Goal: Complete application form

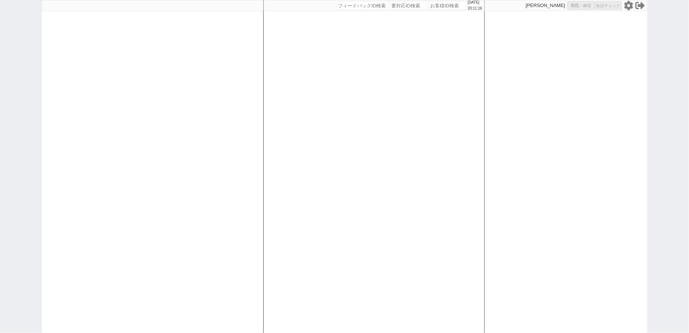
click at [631, 0] on div "[PERSON_NAME] 対応 ／ 練習 会話チェック" at bounding box center [566, 5] width 163 height 11
select select "100"
select select "3"
select select
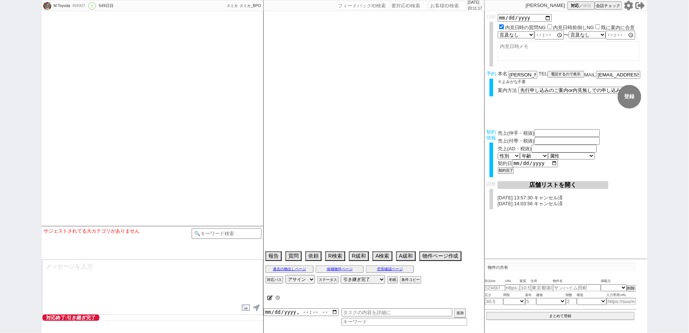
click at [630, 3] on icon at bounding box center [629, 5] width 9 height 9
select select "[DATE]"
select select "3"
select select "37"
select select "7"
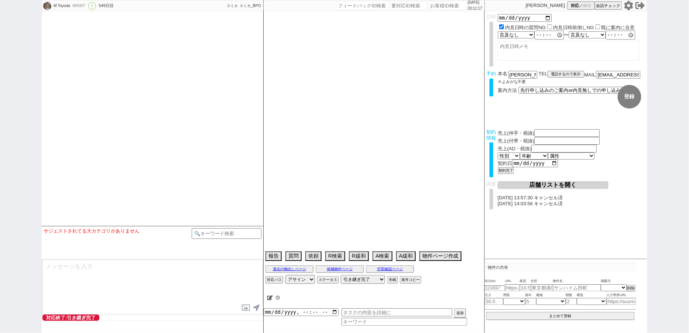
select select "14"
select select "485"
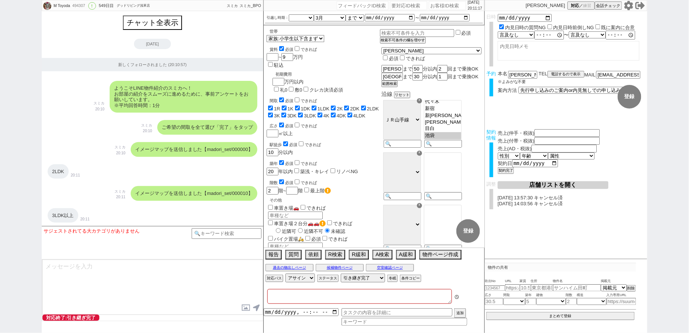
type textarea "[PERSON_NAME]対応　リビング15畳 @@先行/内見なし申し込みの場合はクライアントがお客様と事前打ち合わせするので、日程が取れたら打ち合わせの日付…"
